Goal: Information Seeking & Learning: Understand process/instructions

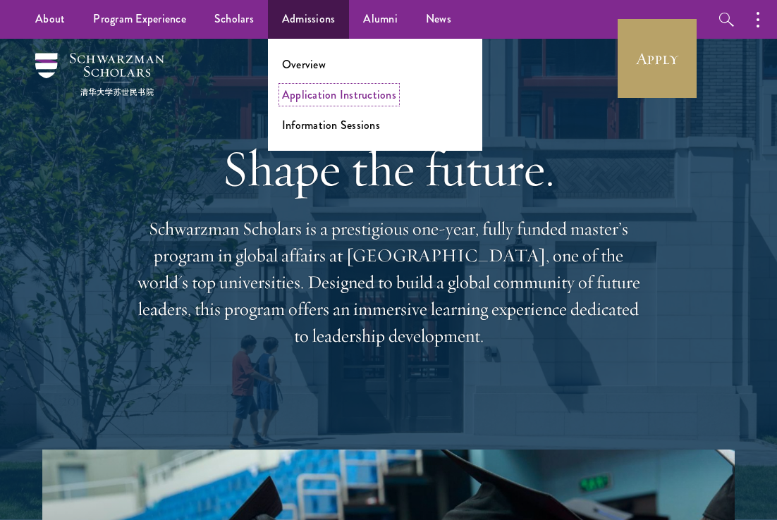
click at [313, 90] on link "Application Instructions" at bounding box center [339, 95] width 114 height 16
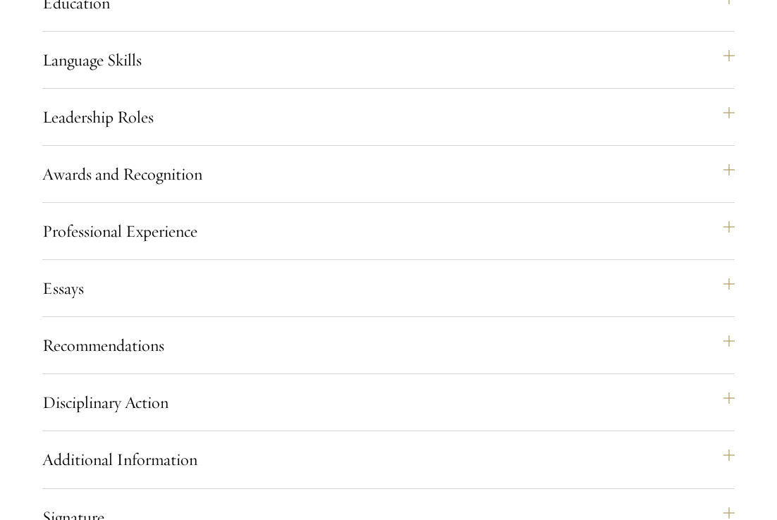
scroll to position [1425, 0]
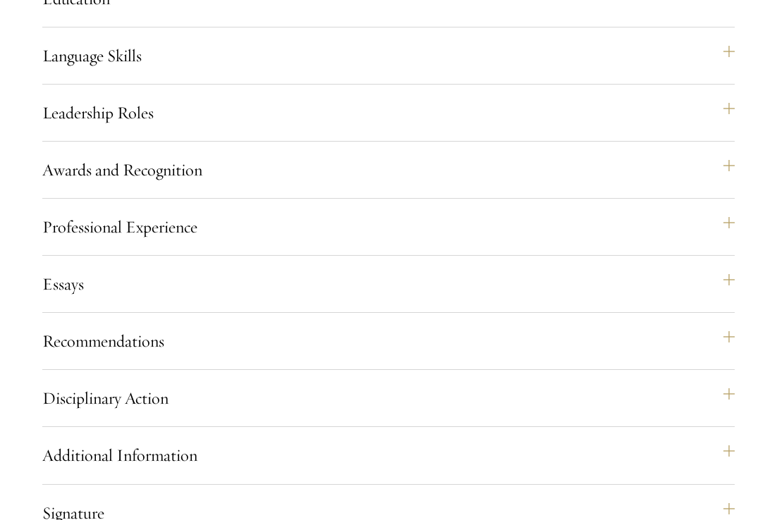
click at [203, 313] on div "Essays Each applicant is required to provide two essays and two short answer re…" at bounding box center [388, 290] width 692 height 46
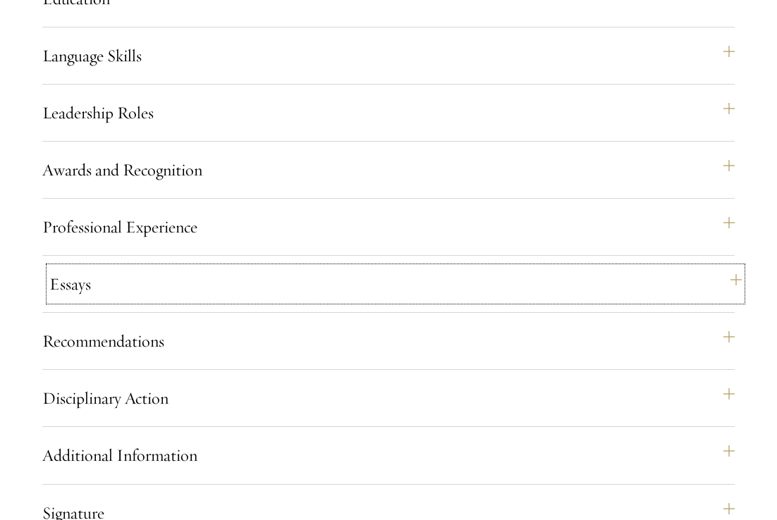
click at [200, 301] on button "Essays" at bounding box center [395, 284] width 692 height 34
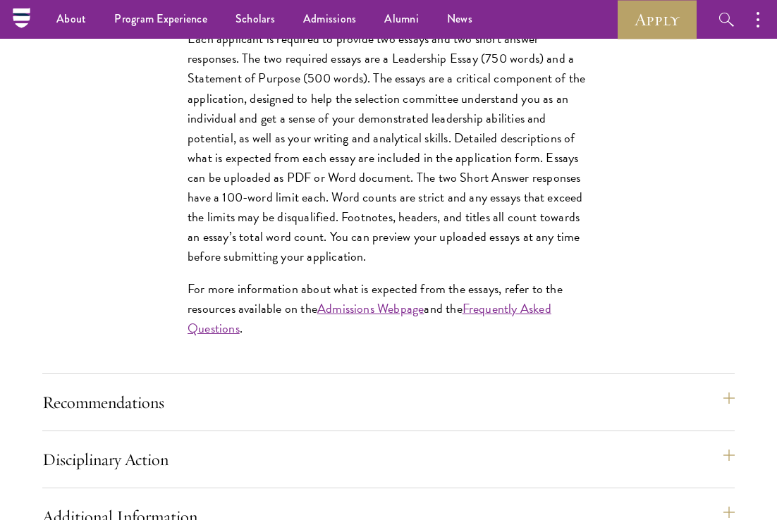
scroll to position [1727, 0]
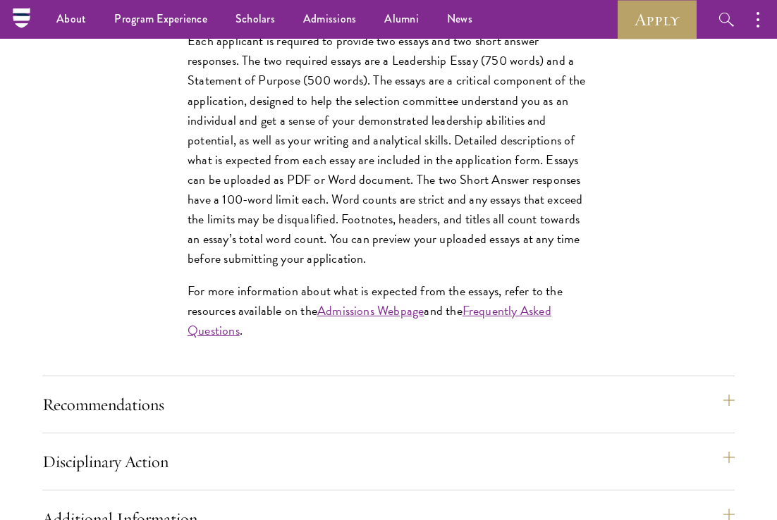
click at [508, 341] on p "For more information about what is expected from the essays, refer to the resou…" at bounding box center [389, 310] width 402 height 59
click at [507, 340] on link "Frequently Asked Questions" at bounding box center [370, 320] width 364 height 39
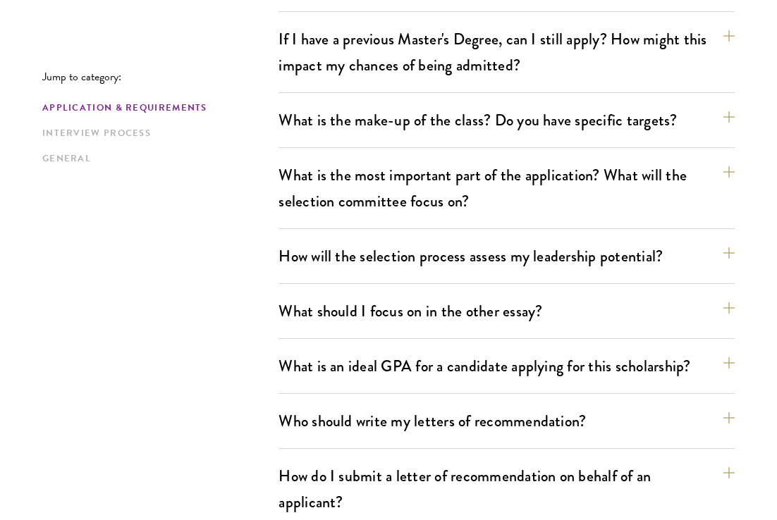
scroll to position [719, 0]
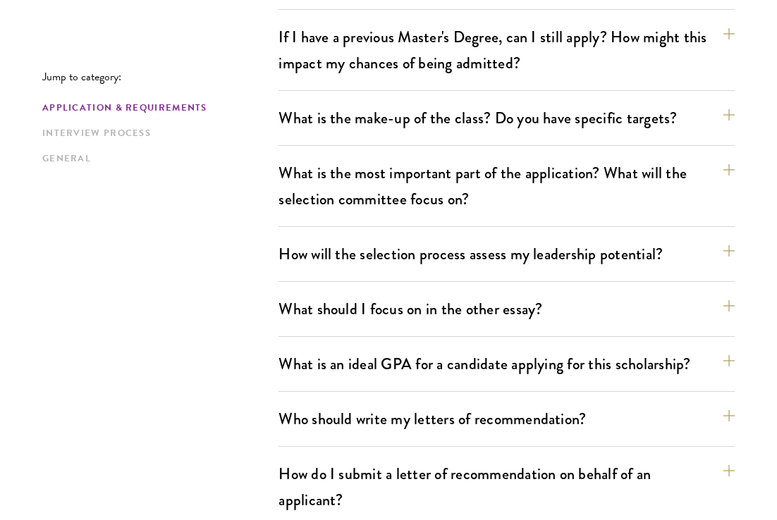
click at [513, 325] on div "What should I focus on in the other essay? The personal statement asks for cand…" at bounding box center [506, 315] width 456 height 44
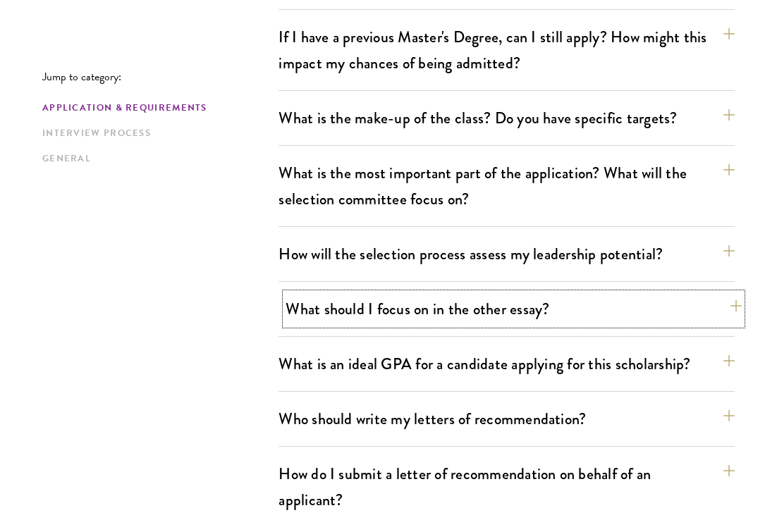
click at [513, 307] on button "What should I focus on in the other essay?" at bounding box center [514, 309] width 456 height 32
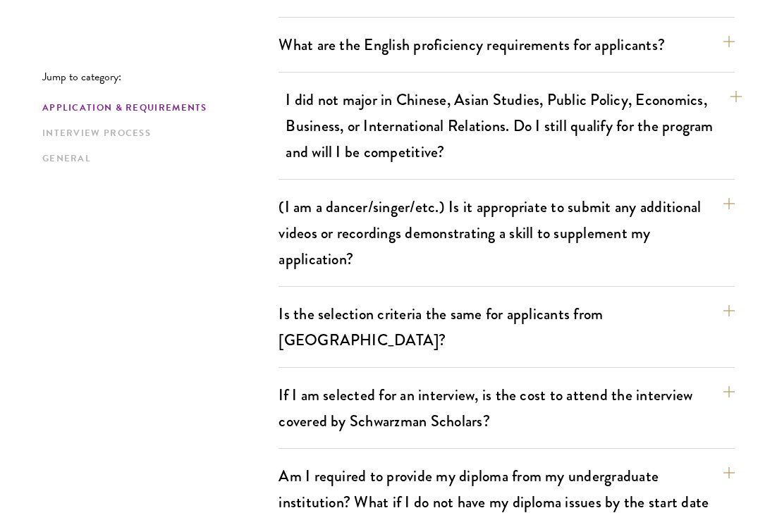
scroll to position [1611, 0]
